Goal: Navigation & Orientation: Find specific page/section

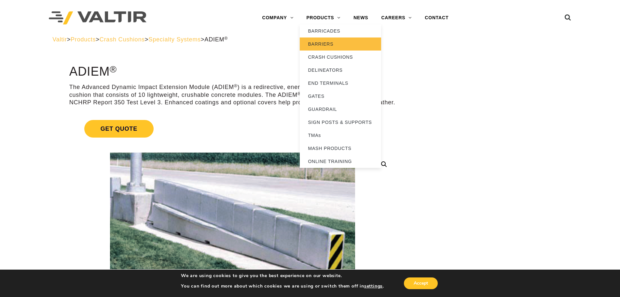
click at [327, 44] on link "BARRIERS" at bounding box center [340, 43] width 81 height 13
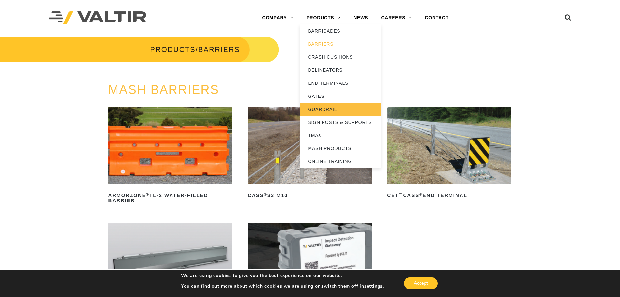
click at [319, 106] on link "GUARDRAIL" at bounding box center [340, 109] width 81 height 13
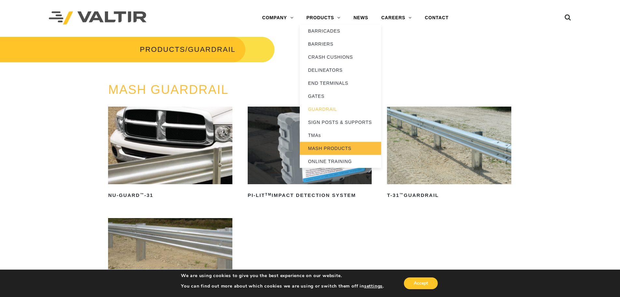
click at [332, 151] on link "MASH PRODUCTS" at bounding box center [340, 148] width 81 height 13
